Goal: Information Seeking & Learning: Learn about a topic

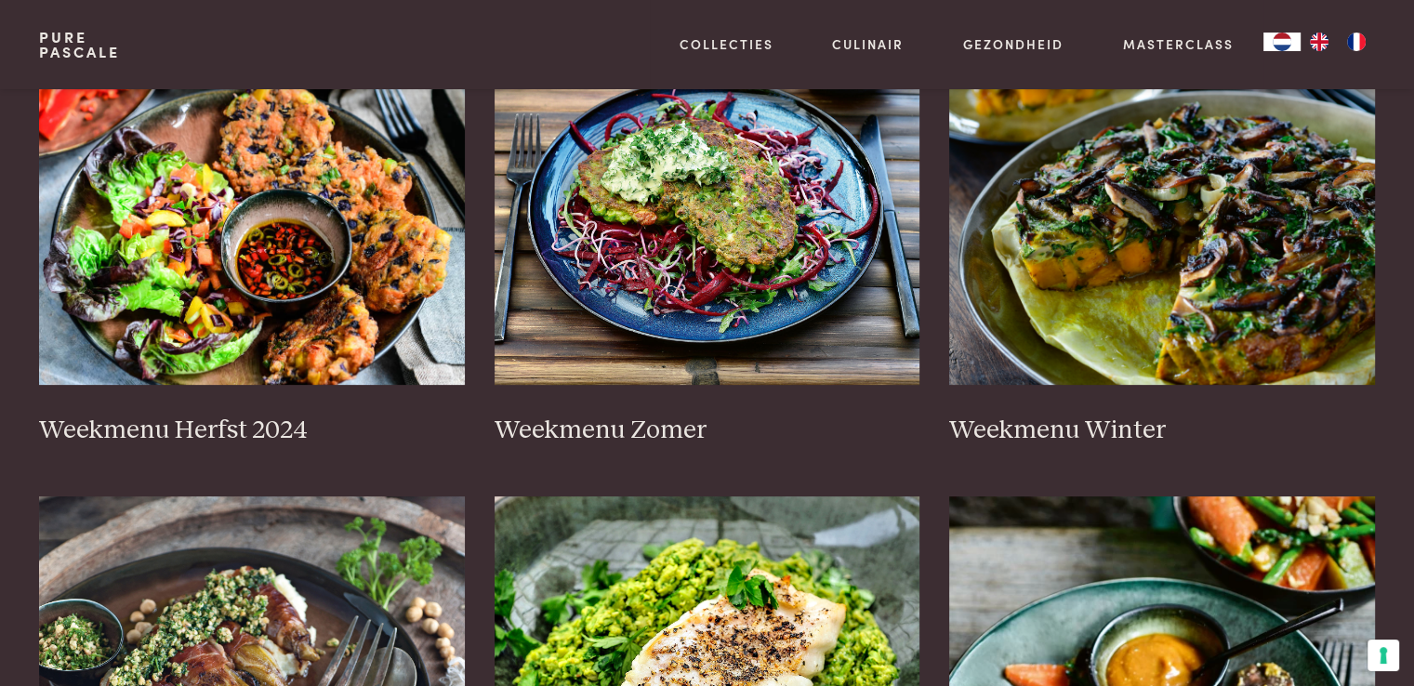
scroll to position [475, 0]
click at [698, 194] on img at bounding box center [708, 198] width 426 height 372
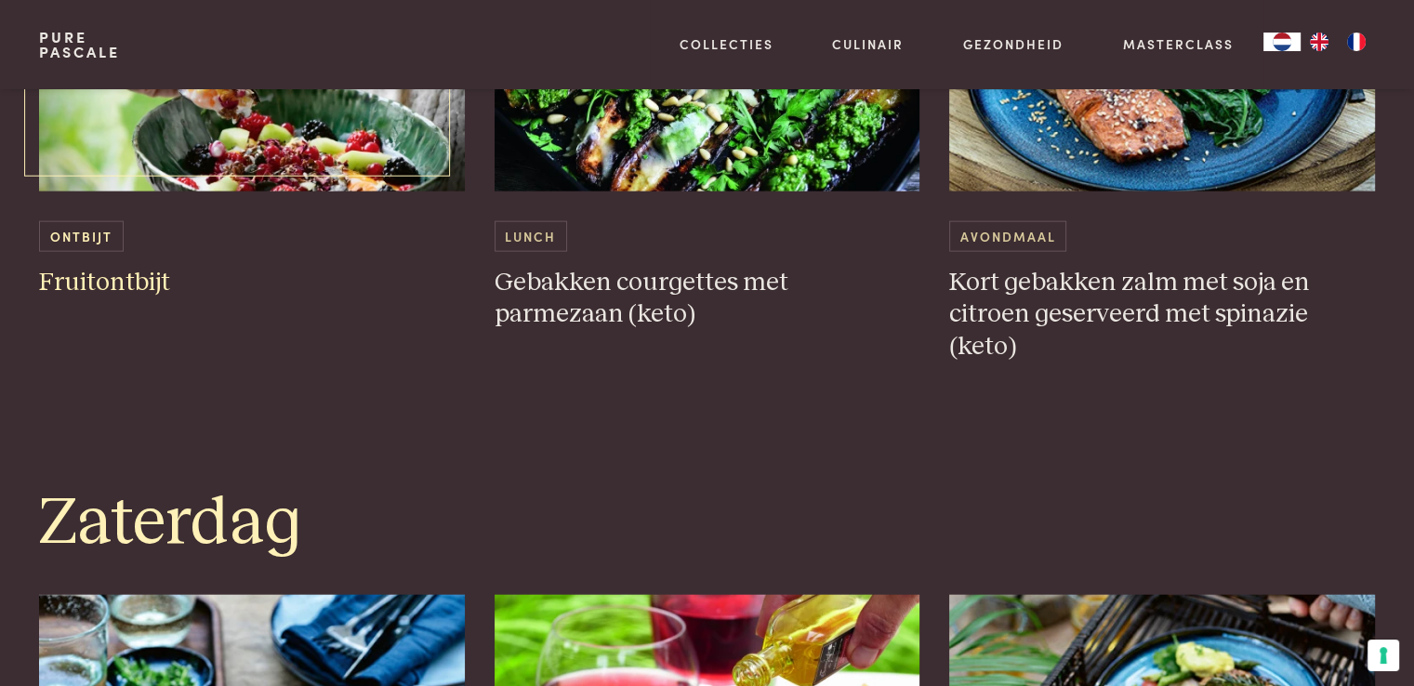
scroll to position [4335, 0]
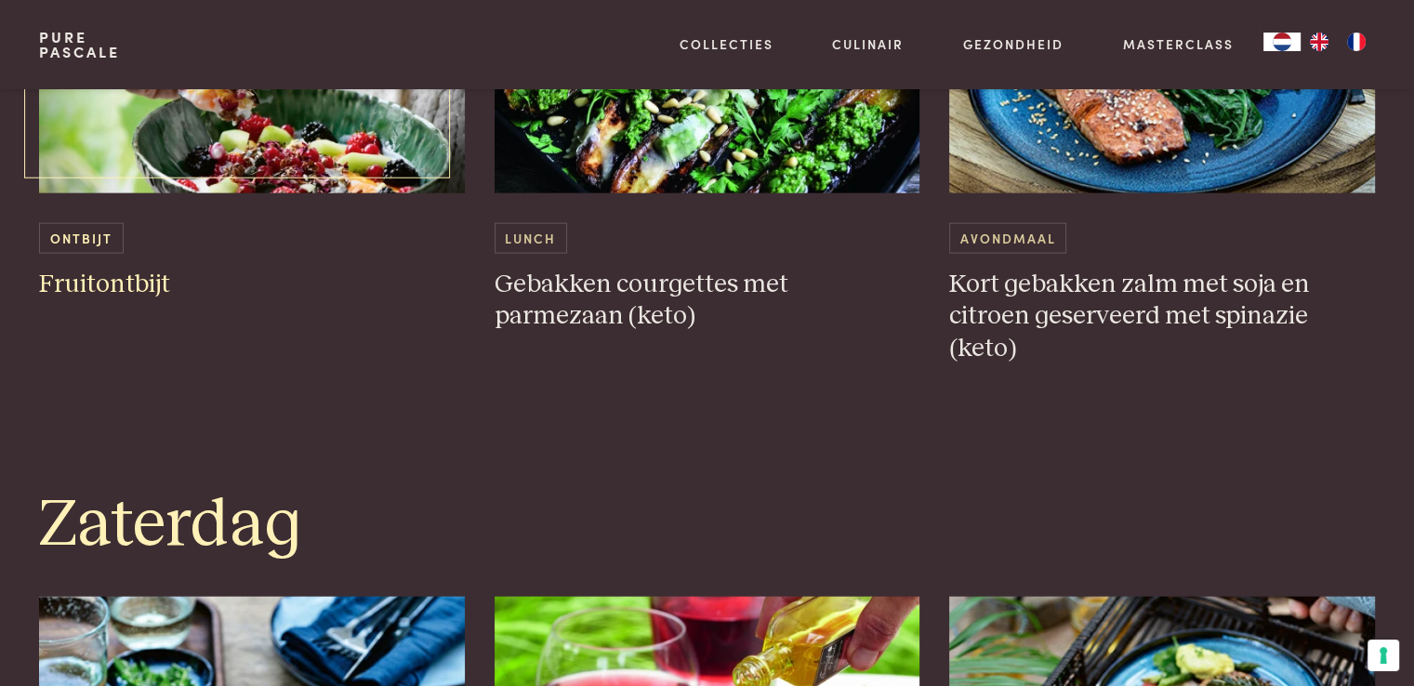
click at [68, 232] on span "Ontbijt" at bounding box center [81, 238] width 84 height 31
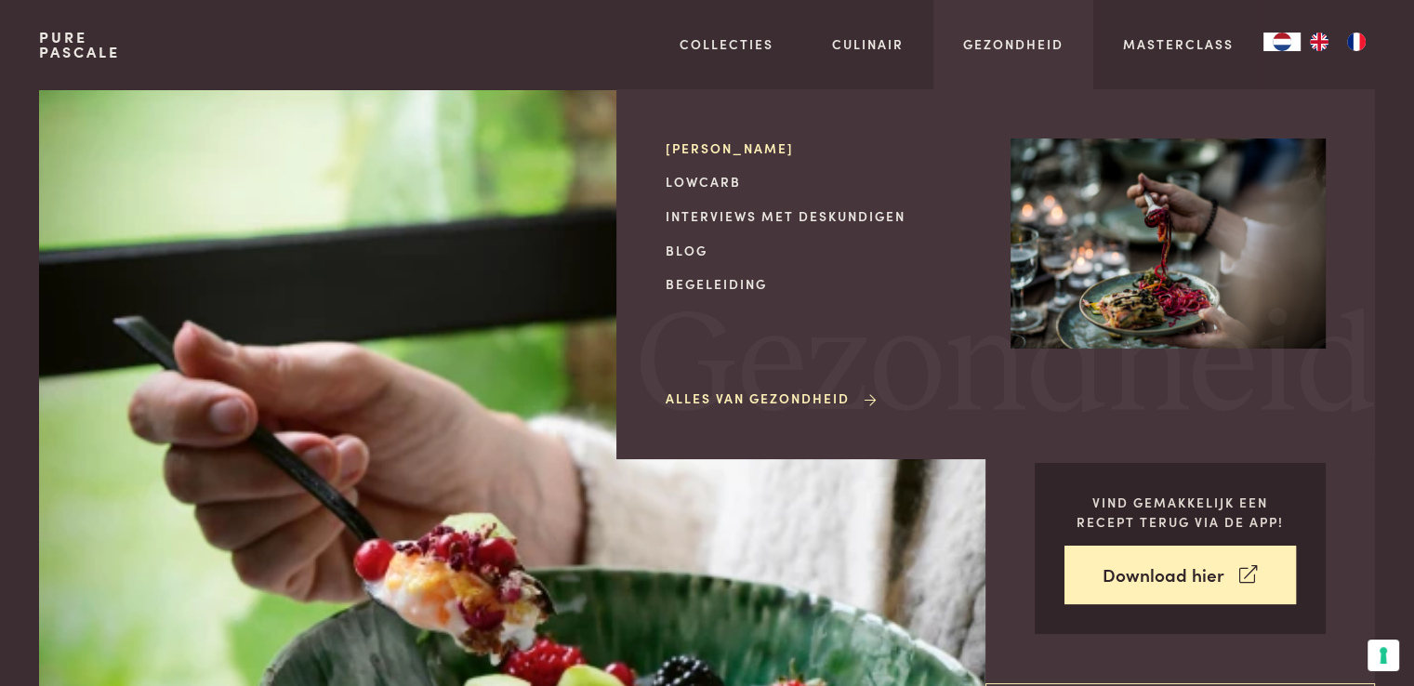
click at [738, 142] on link "[PERSON_NAME]" at bounding box center [823, 149] width 315 height 20
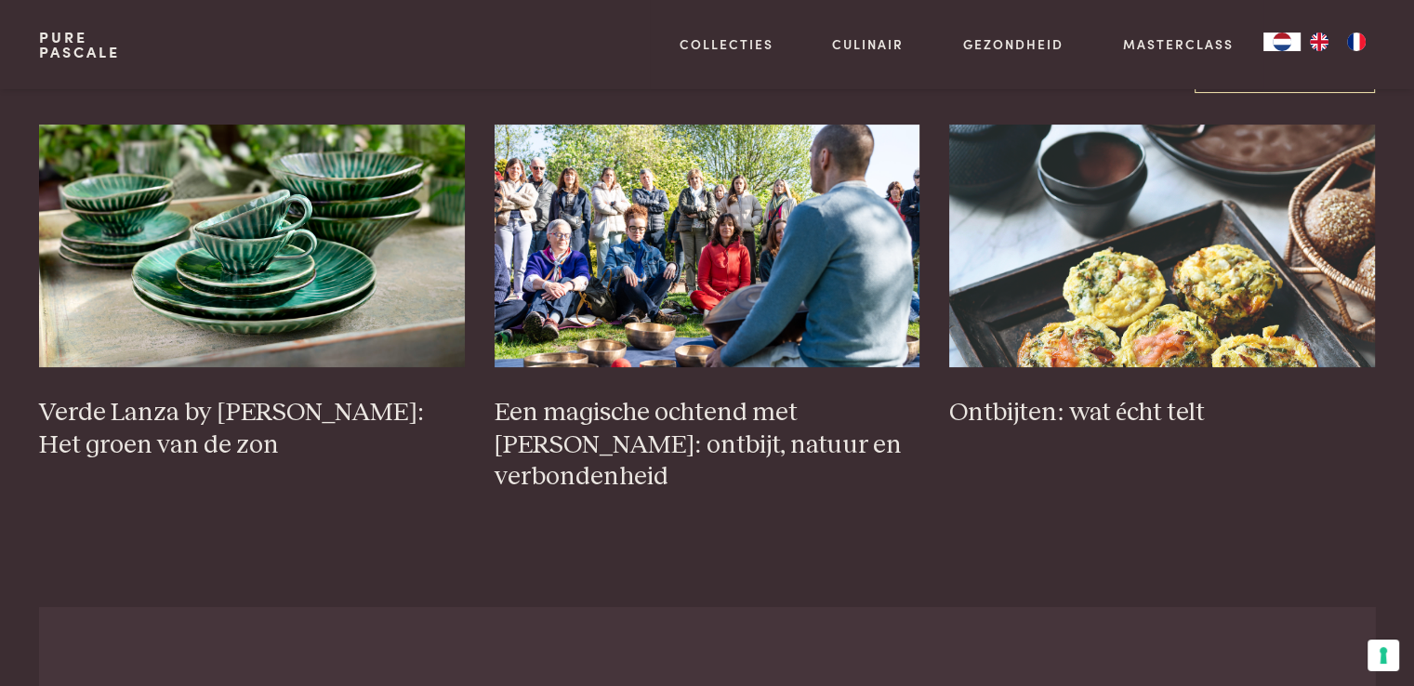
scroll to position [7060, 0]
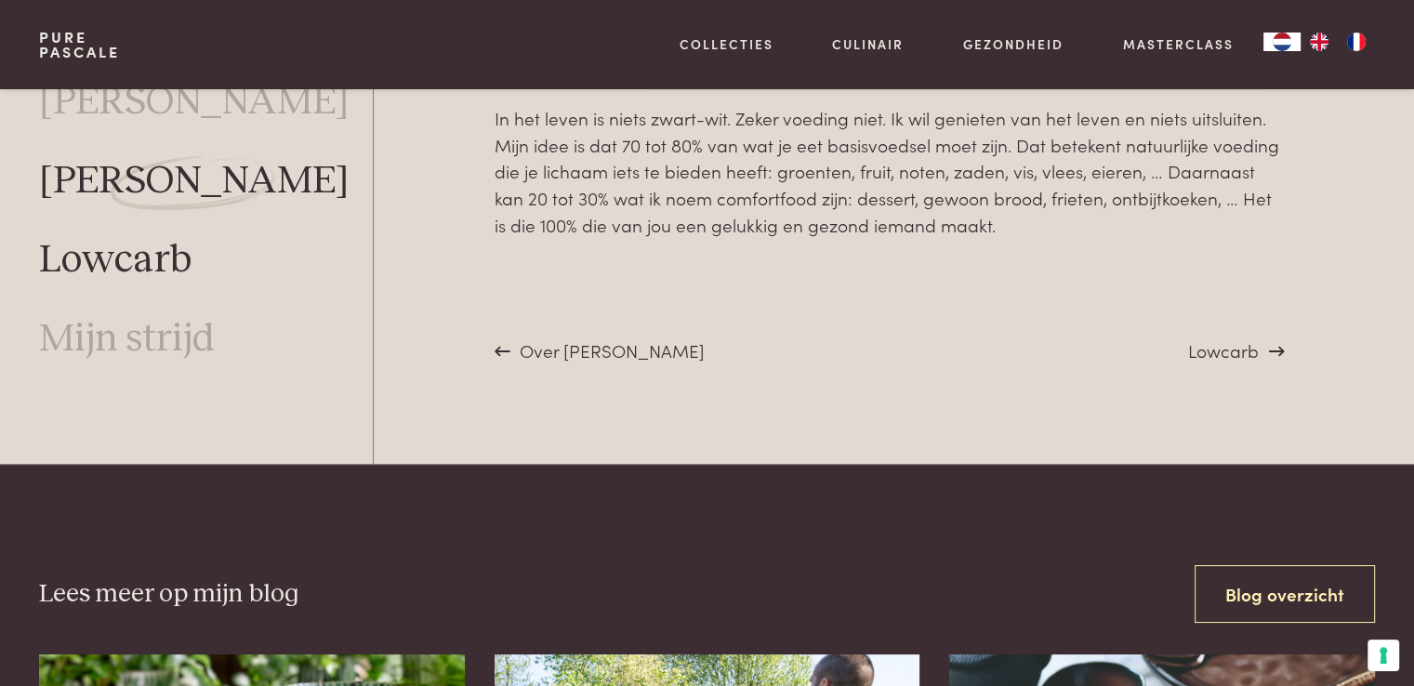
click at [159, 259] on link "Lowcarb" at bounding box center [115, 260] width 153 height 49
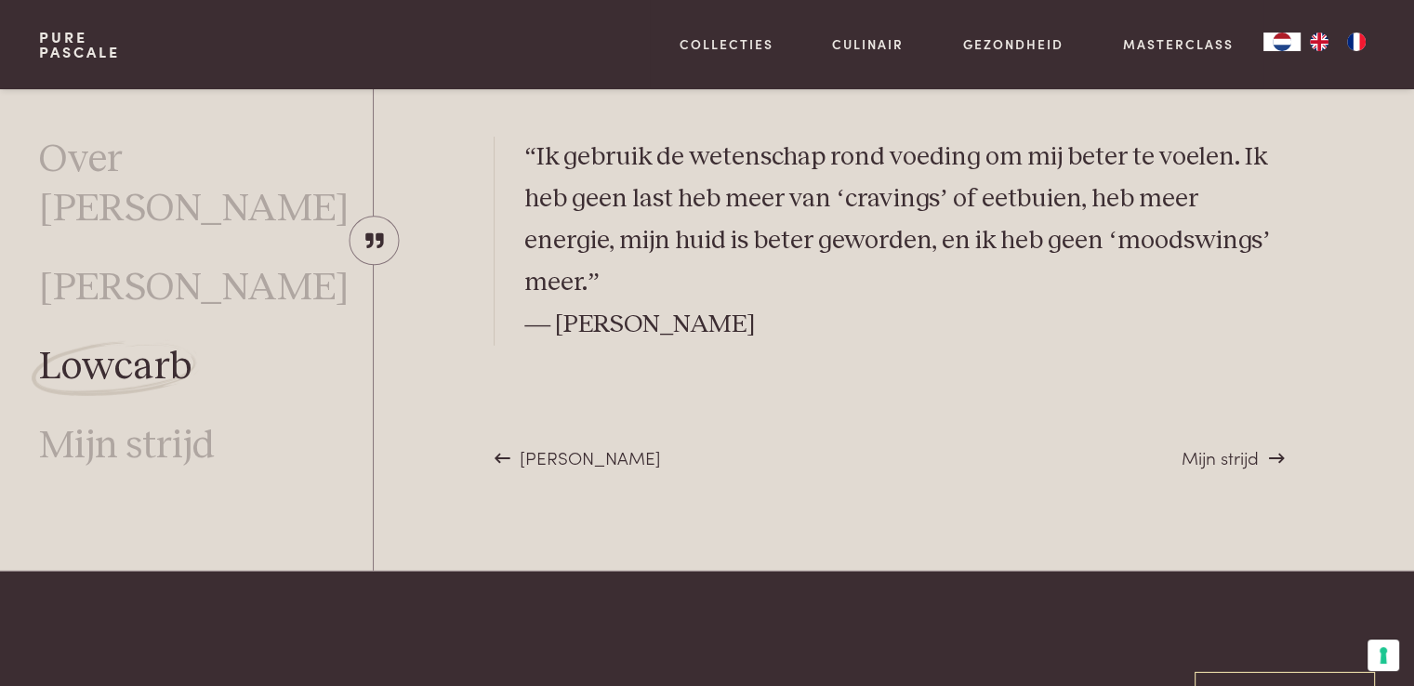
scroll to position [5303, 0]
click at [66, 421] on link "Mijn strijd" at bounding box center [127, 445] width 176 height 49
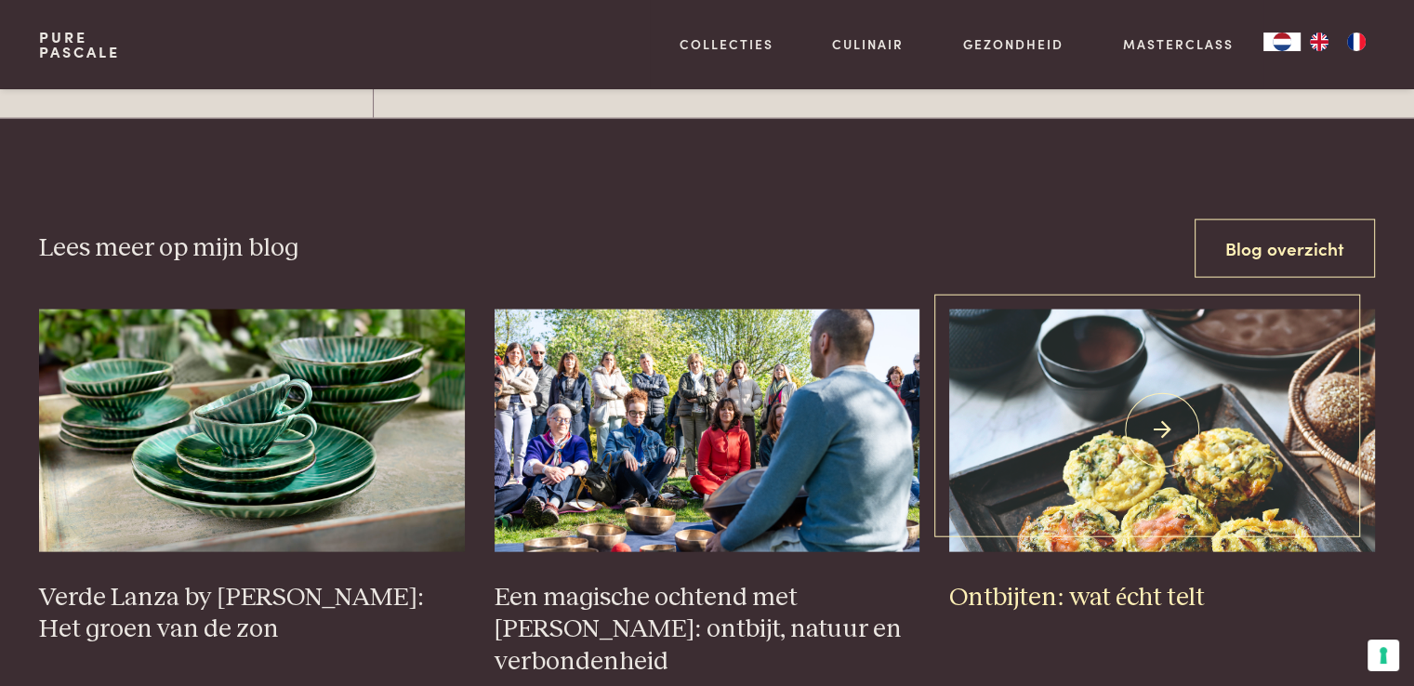
scroll to position [3973, 0]
click at [1082, 592] on h3 "Ontbijten: wat écht telt" at bounding box center [1162, 597] width 426 height 33
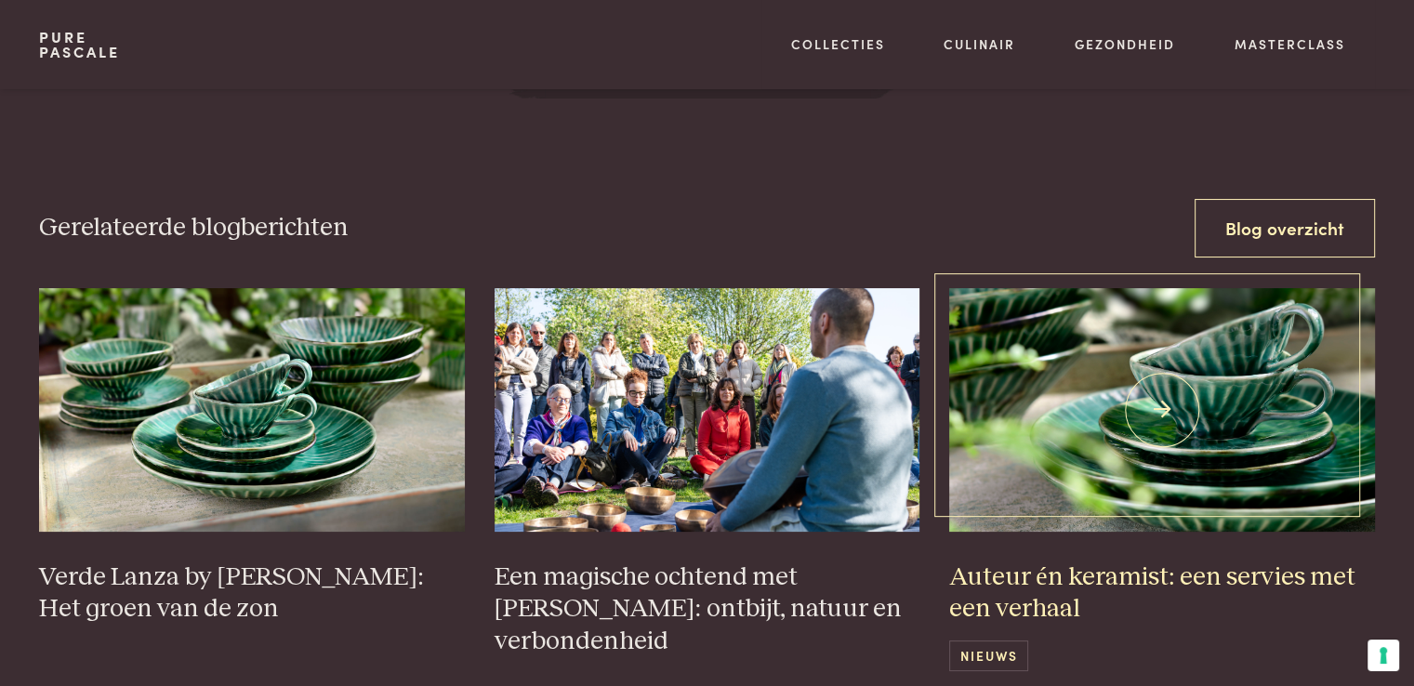
scroll to position [7283, 0]
